Goal: Task Accomplishment & Management: Manage account settings

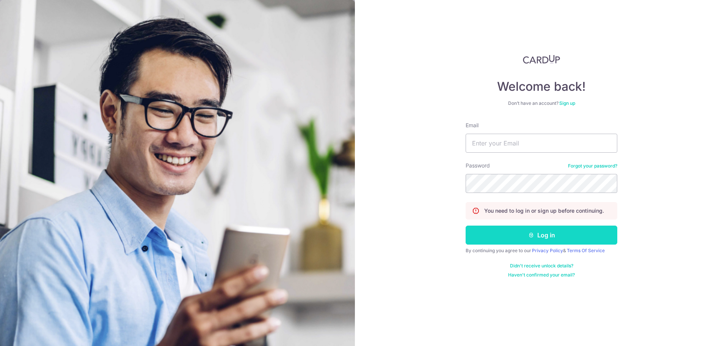
type input "[EMAIL_ADDRESS][DOMAIN_NAME]"
click at [528, 233] on button "Log in" at bounding box center [542, 234] width 152 height 19
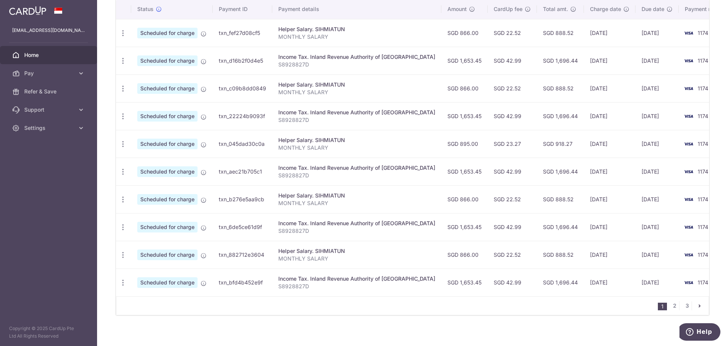
scroll to position [241, 0]
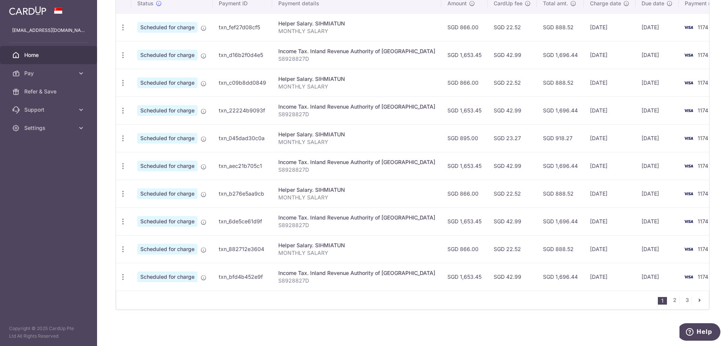
click at [697, 299] on icon "pager" at bounding box center [700, 300] width 6 height 6
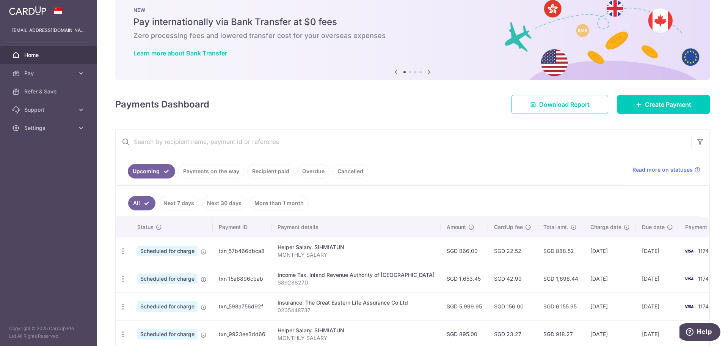
scroll to position [0, 0]
